Goal: Task Accomplishment & Management: Manage account settings

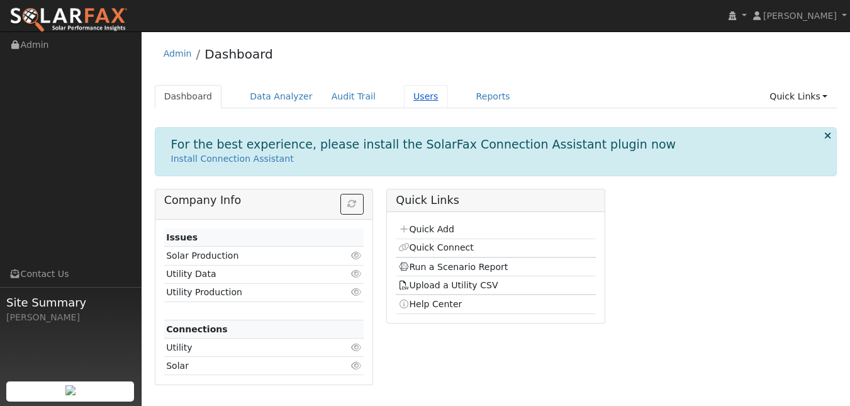
click at [448, 106] on link "Users" at bounding box center [426, 96] width 44 height 23
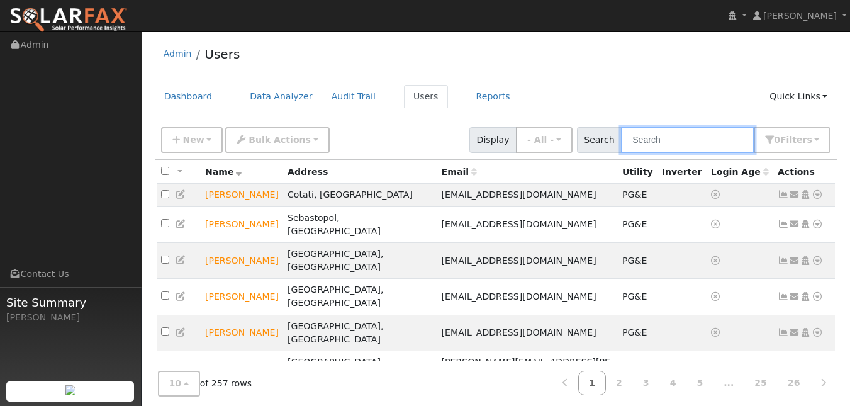
click at [660, 152] on input "text" at bounding box center [687, 140] width 133 height 26
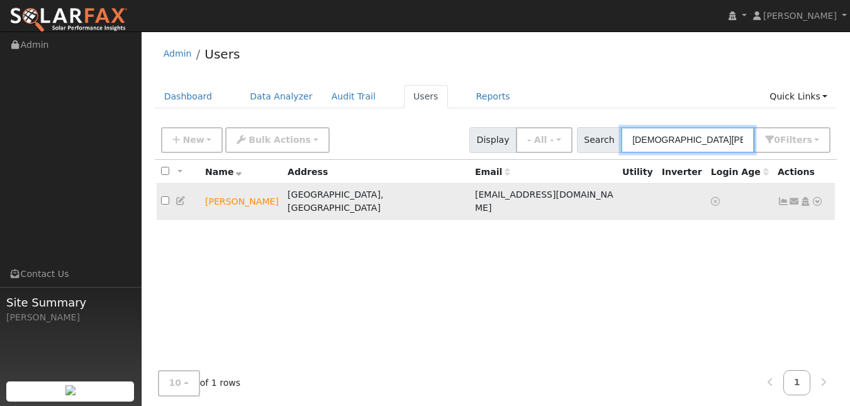
type input "thais william"
click at [186, 205] on icon at bounding box center [181, 200] width 11 height 9
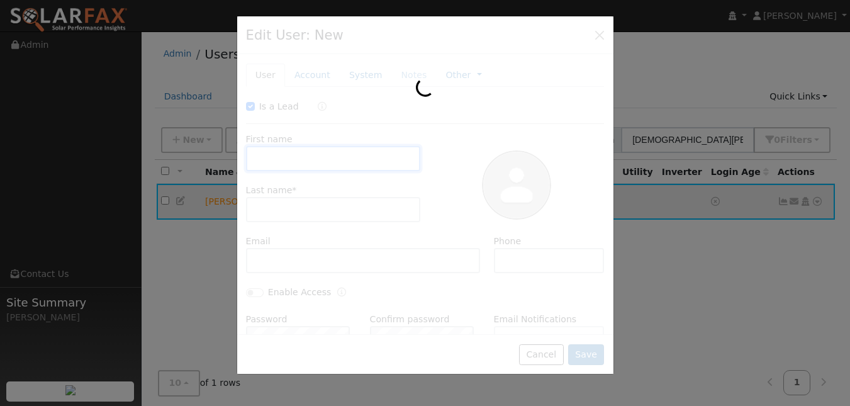
type input "[DATE]"
checkbox input "true"
type input "[DEMOGRAPHIC_DATA]"
type input "[PERSON_NAME]"
type input "[EMAIL_ADDRESS][DOMAIN_NAME]"
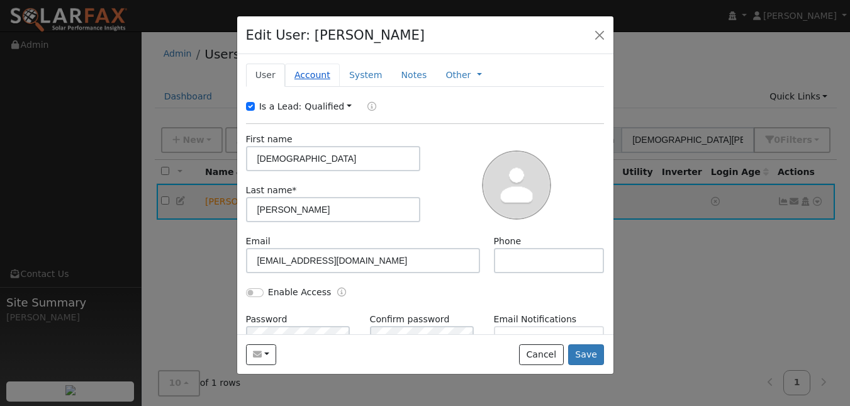
click at [326, 87] on link "Account" at bounding box center [312, 75] width 55 height 23
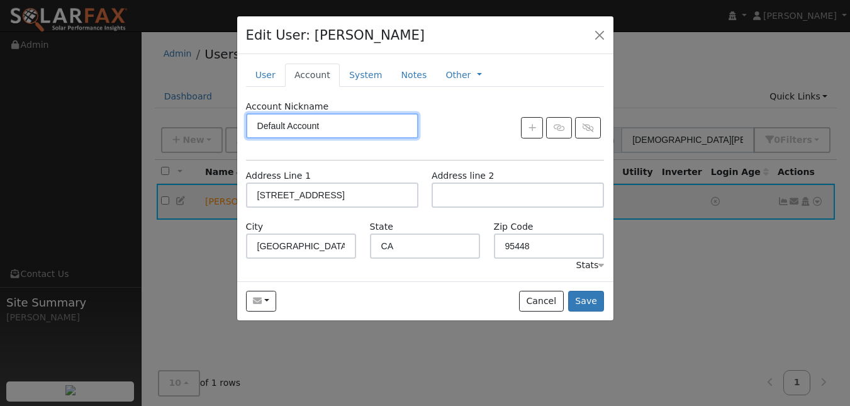
scroll to position [67, 0]
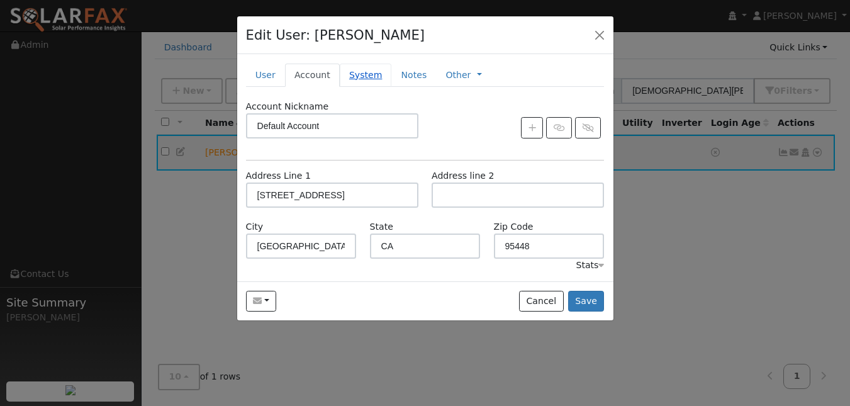
click at [392, 83] on link "System" at bounding box center [366, 75] width 52 height 23
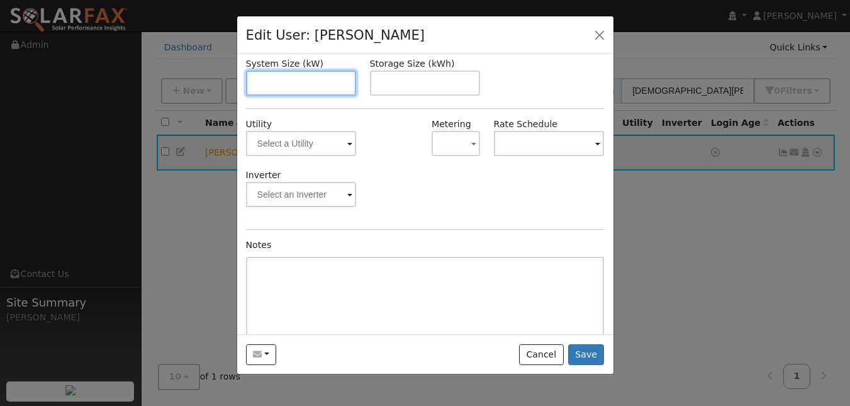
scroll to position [145, 0]
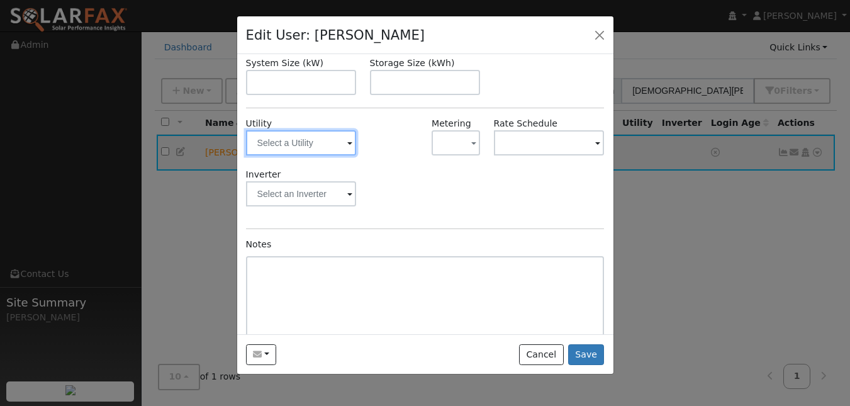
click at [327, 155] on input "text" at bounding box center [301, 142] width 111 height 25
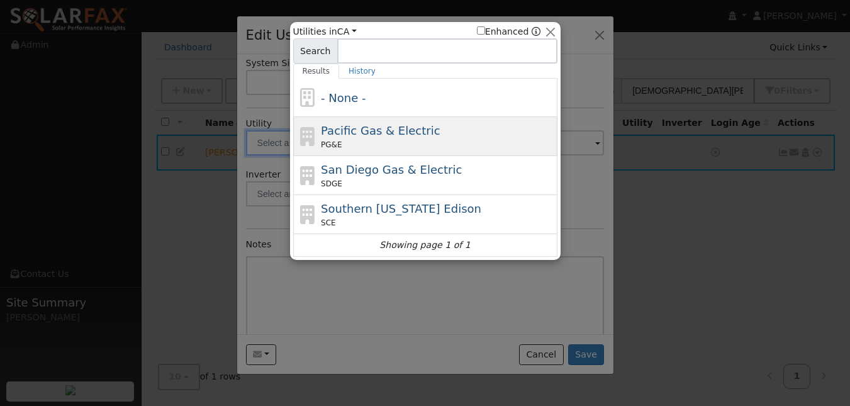
click at [379, 146] on div "Pacific Gas & Electric PG&E" at bounding box center [437, 136] width 233 height 28
type input "PG&E"
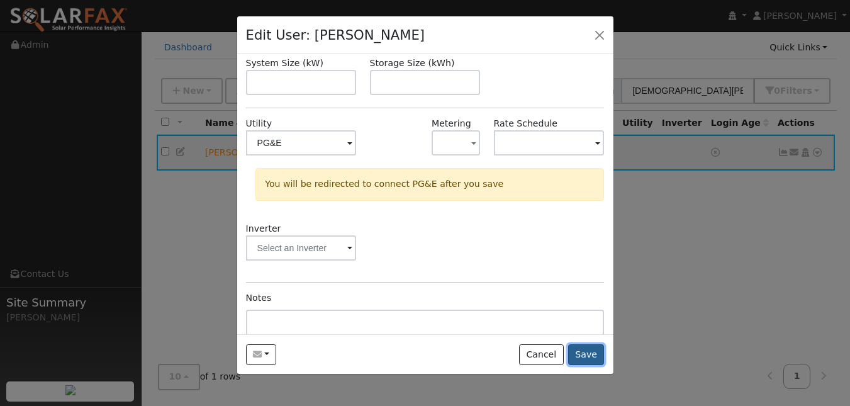
click at [575, 366] on button "Save" at bounding box center [586, 354] width 36 height 21
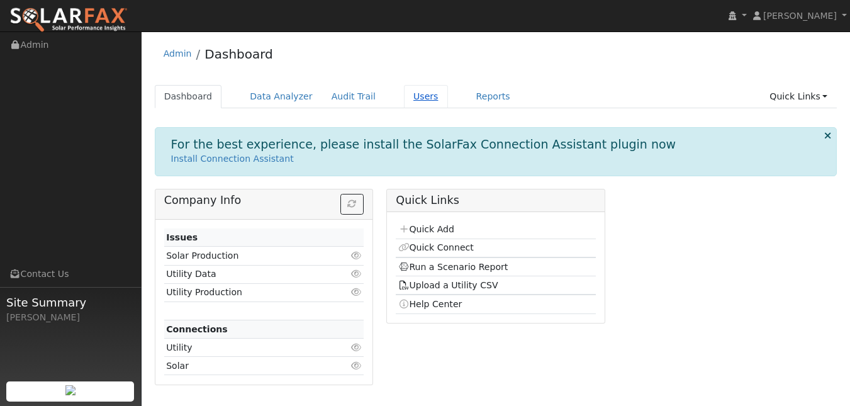
click at [448, 103] on link "Users" at bounding box center [426, 96] width 44 height 23
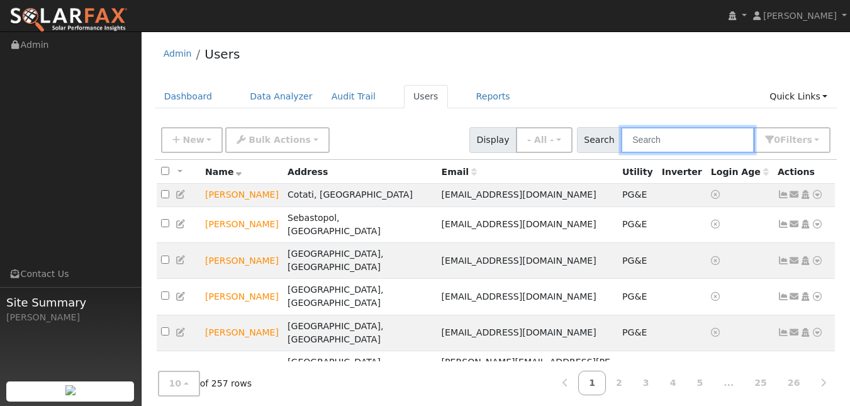
click at [681, 153] on input "text" at bounding box center [687, 140] width 133 height 26
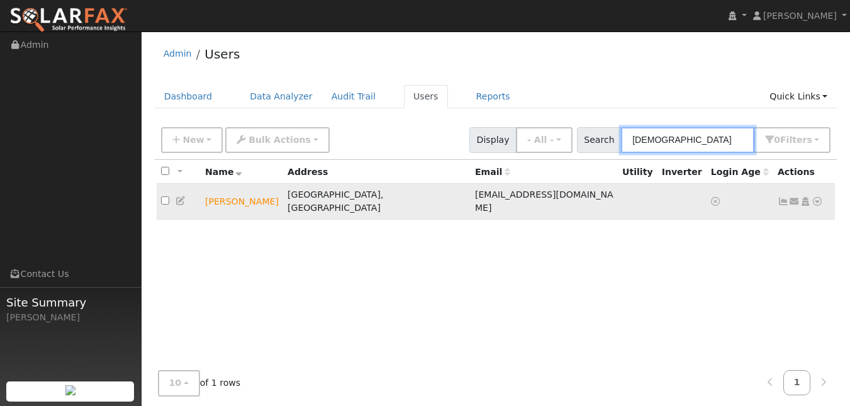
type input "[DEMOGRAPHIC_DATA]"
click at [814, 206] on icon at bounding box center [817, 201] width 11 height 9
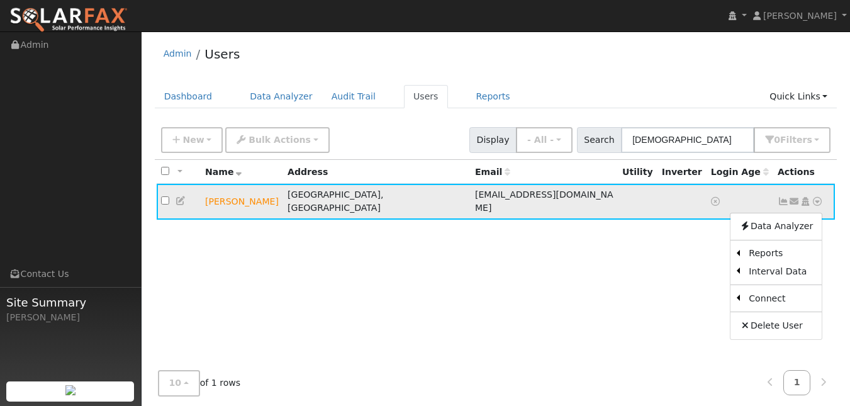
click at [184, 205] on icon at bounding box center [181, 200] width 11 height 9
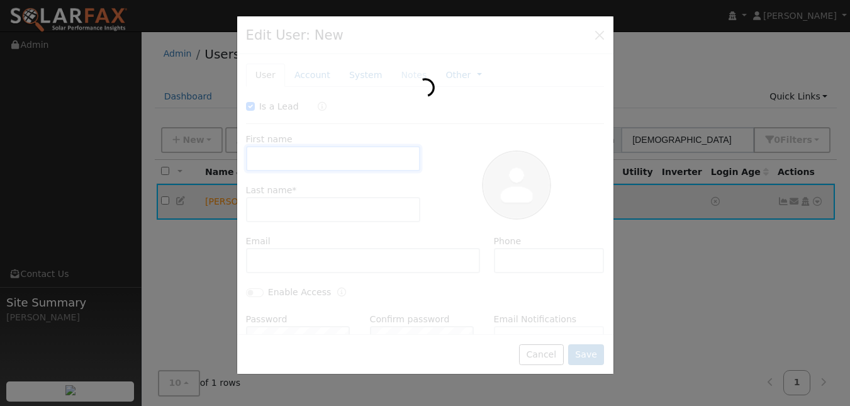
type input "[DATE]"
checkbox input "true"
type input "[DEMOGRAPHIC_DATA]"
type input "[PERSON_NAME]"
type input "[EMAIL_ADDRESS][DOMAIN_NAME]"
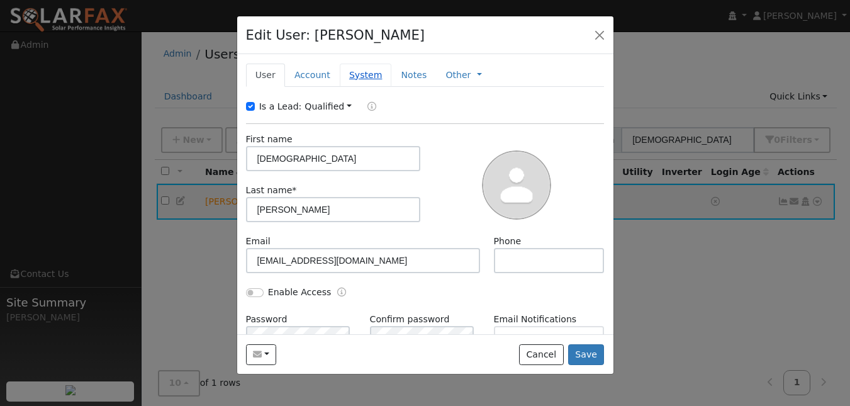
click at [386, 87] on link "System" at bounding box center [366, 75] width 52 height 23
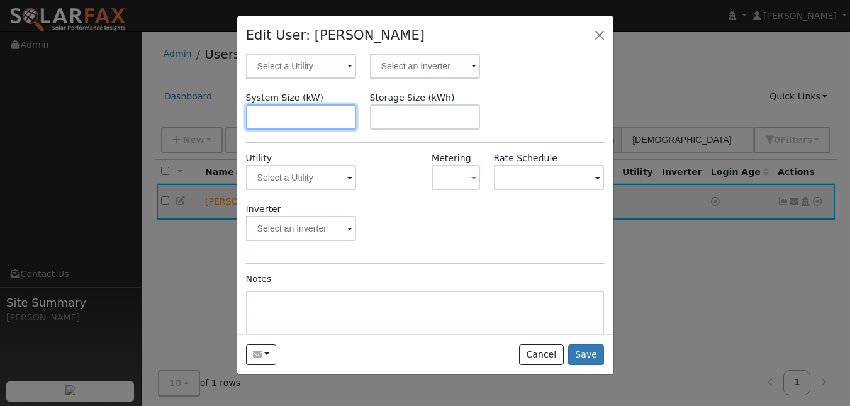
scroll to position [111, 0]
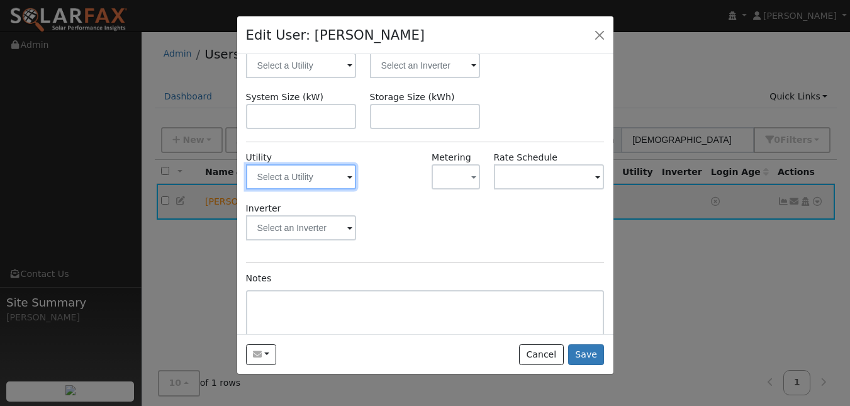
click at [318, 189] on input "text" at bounding box center [301, 176] width 111 height 25
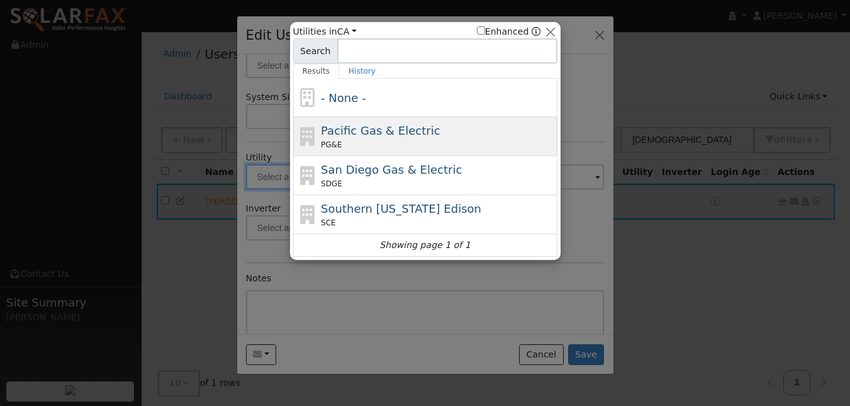
click at [344, 131] on span "Pacific Gas & Electric" at bounding box center [380, 130] width 119 height 13
type input "PG&E"
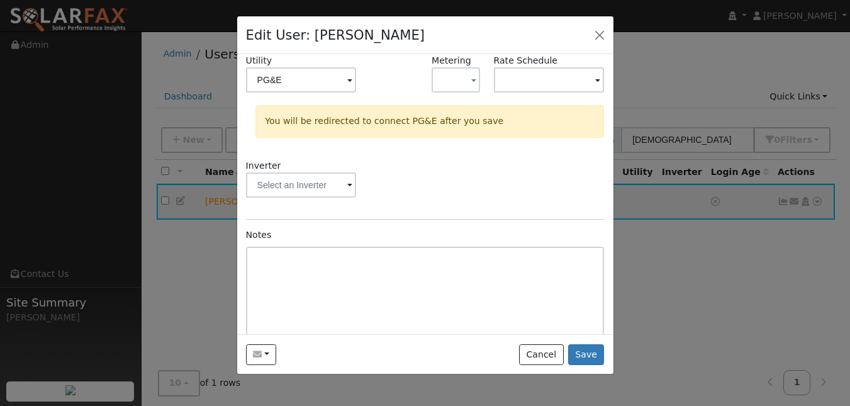
scroll to position [273, 0]
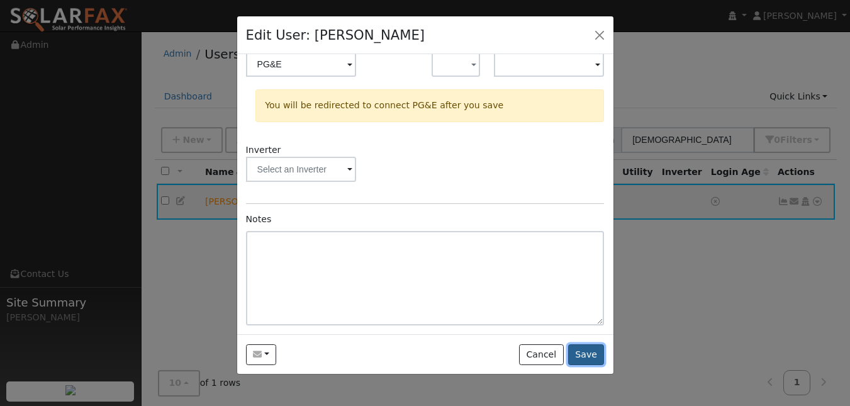
click at [577, 366] on button "Save" at bounding box center [586, 354] width 36 height 21
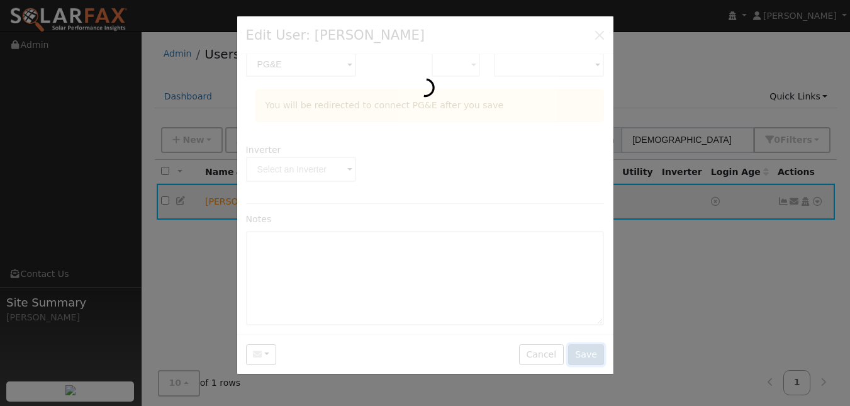
scroll to position [0, 0]
